Goal: Task Accomplishment & Management: Use online tool/utility

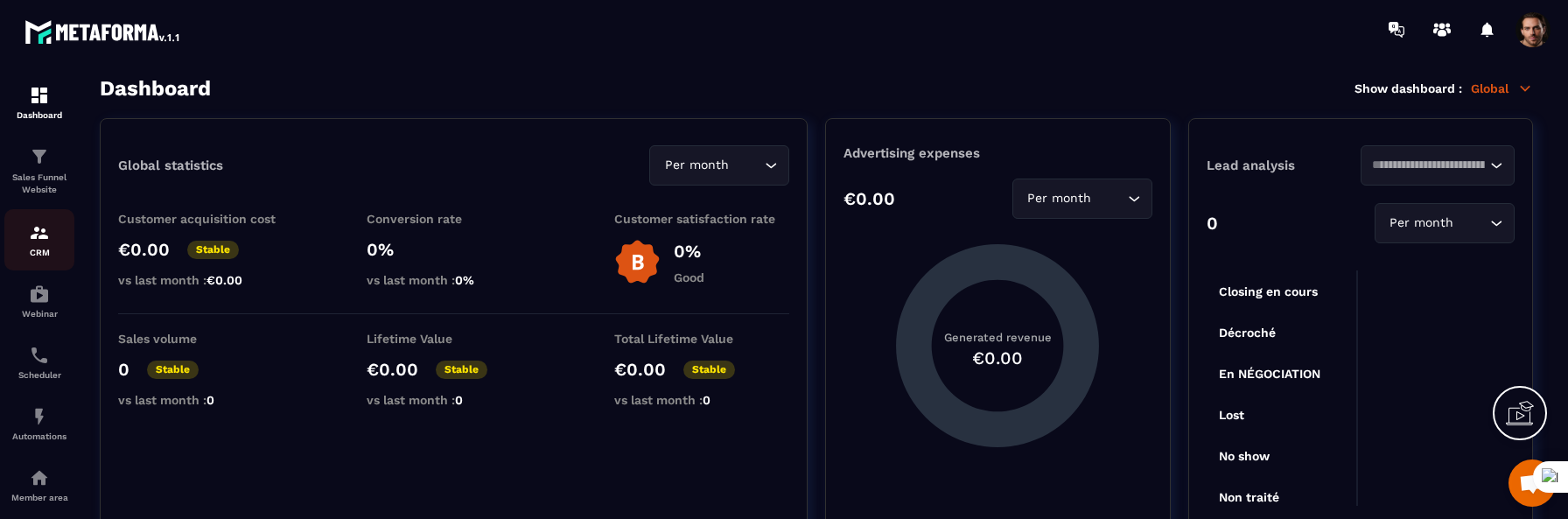
click at [38, 241] on img at bounding box center [39, 232] width 21 height 21
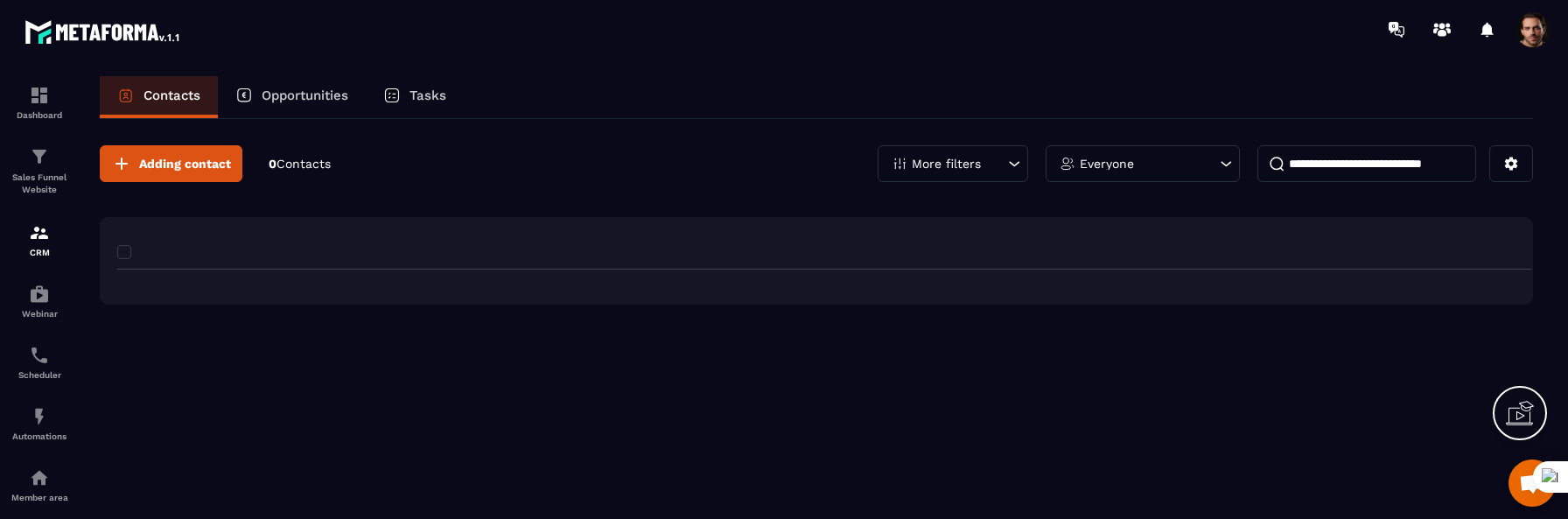
click at [45, 169] on div "Sales Funnel Website" at bounding box center [39, 170] width 70 height 50
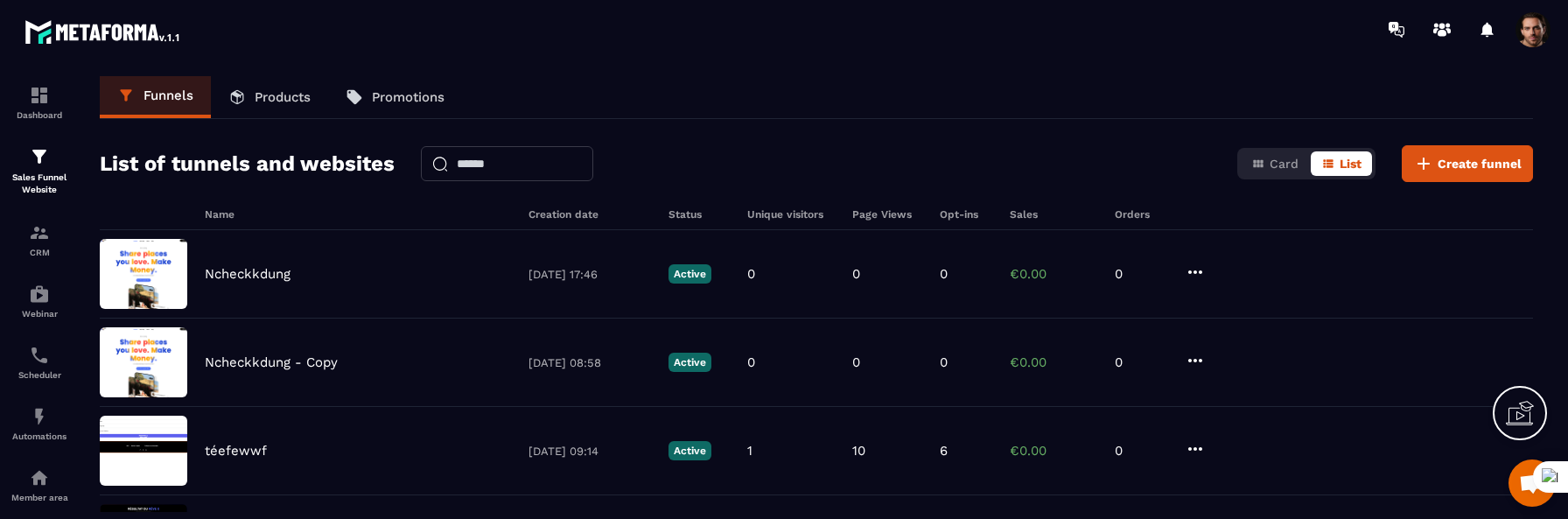
click at [288, 91] on p "Products" at bounding box center [283, 96] width 56 height 15
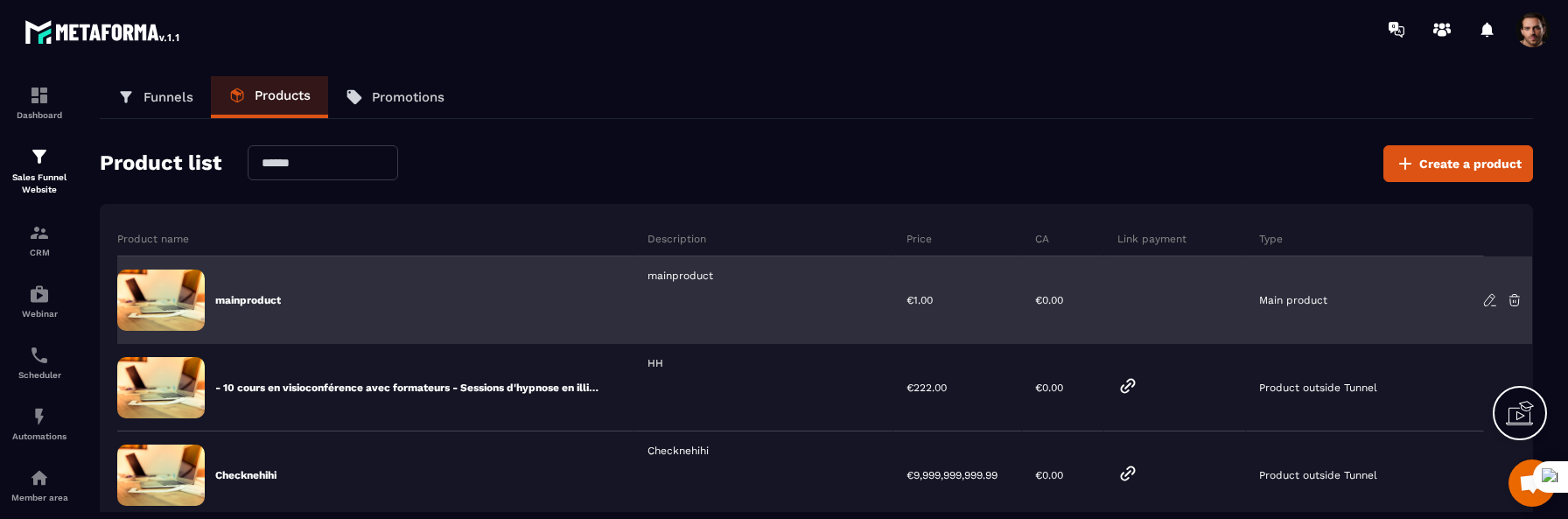
click at [1488, 296] on icon at bounding box center [1490, 300] width 15 height 15
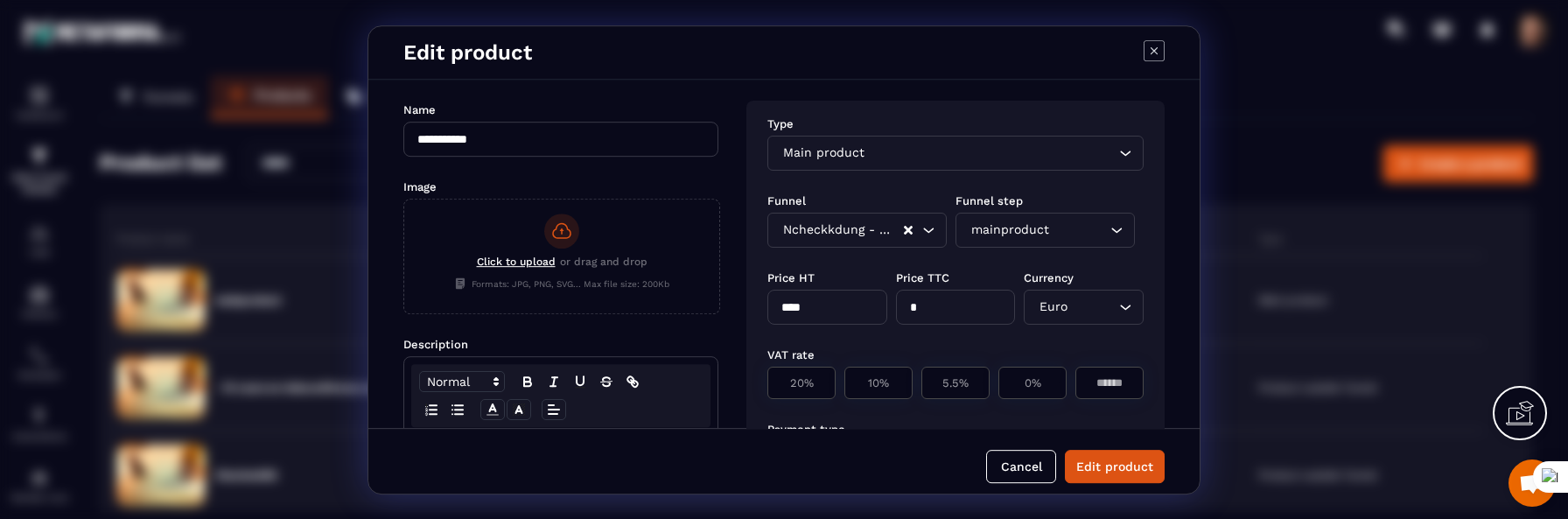
click at [1027, 225] on div "mainproduct" at bounding box center [1036, 229] width 142 height 19
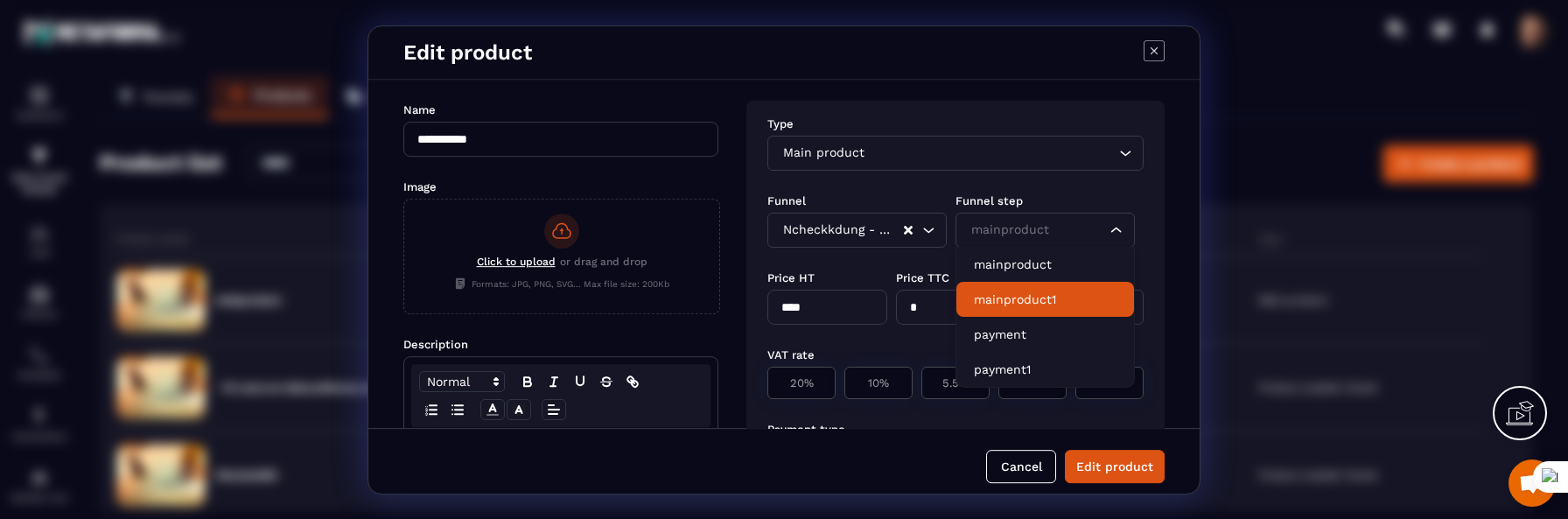
click at [1012, 297] on p "mainproduct1" at bounding box center [1045, 299] width 142 height 17
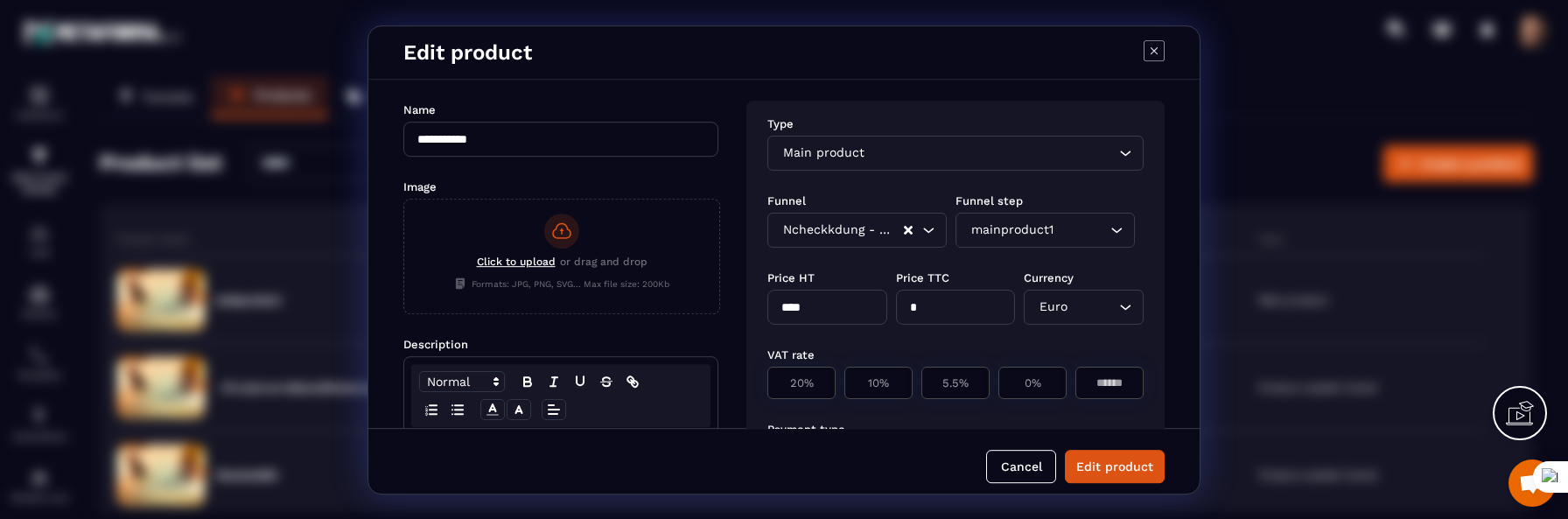
click at [856, 243] on div "Ncheckkdung - Copy Loading..." at bounding box center [857, 230] width 179 height 35
